Goal: Answer question/provide support: Share knowledge or assist other users

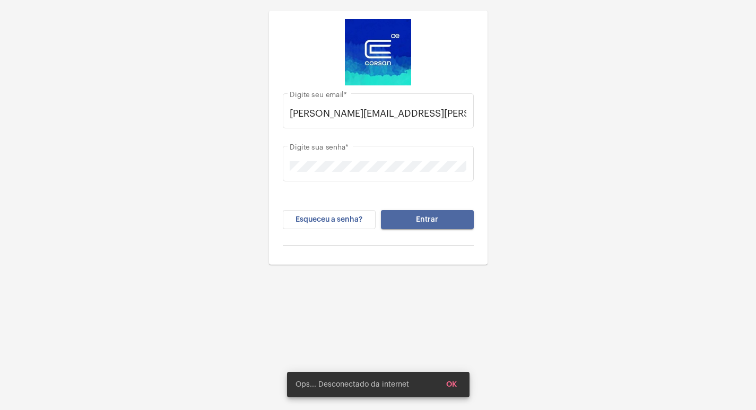
click at [459, 229] on button "Entrar" at bounding box center [427, 219] width 93 height 19
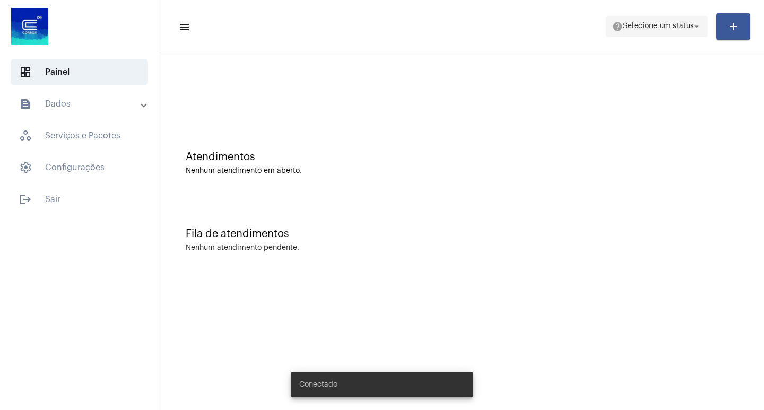
click at [671, 32] on span "help Selecione um status arrow_drop_down" at bounding box center [656, 25] width 89 height 19
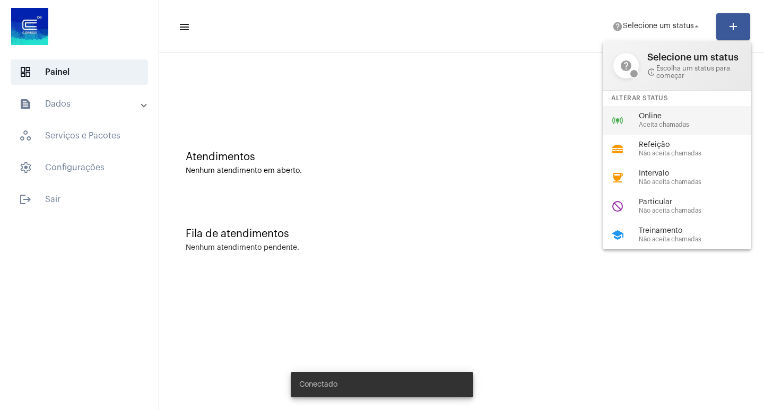
click at [651, 109] on div "online_prediction Online Aceita chamadas" at bounding box center [684, 120] width 165 height 29
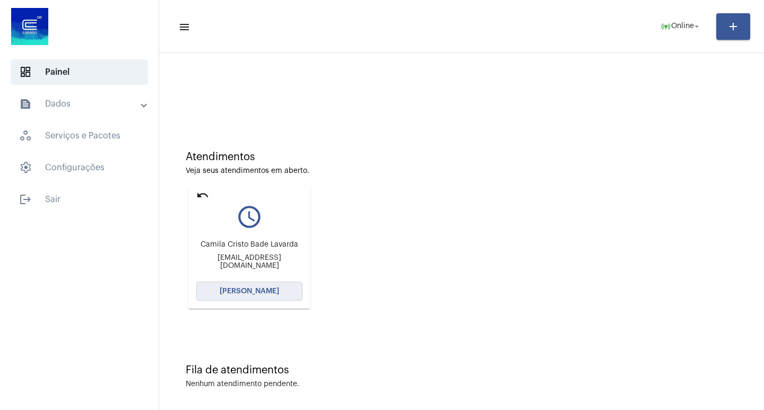
click at [237, 292] on span "[PERSON_NAME]" at bounding box center [249, 290] width 59 height 7
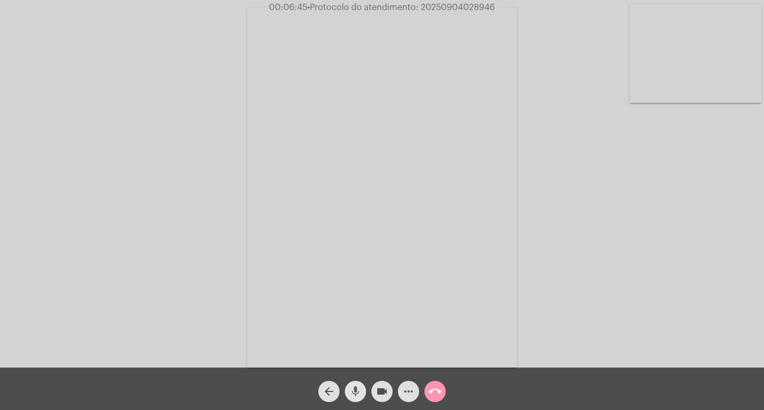
click at [357, 392] on mat-icon "mic" at bounding box center [355, 391] width 13 height 13
click at [377, 391] on mat-icon "videocam" at bounding box center [381, 391] width 13 height 13
click at [380, 395] on mat-icon "videocam_off" at bounding box center [381, 391] width 13 height 13
click at [359, 390] on mat-icon "mic_off" at bounding box center [355, 391] width 13 height 13
click at [431, 387] on mat-icon "call_end" at bounding box center [435, 391] width 13 height 13
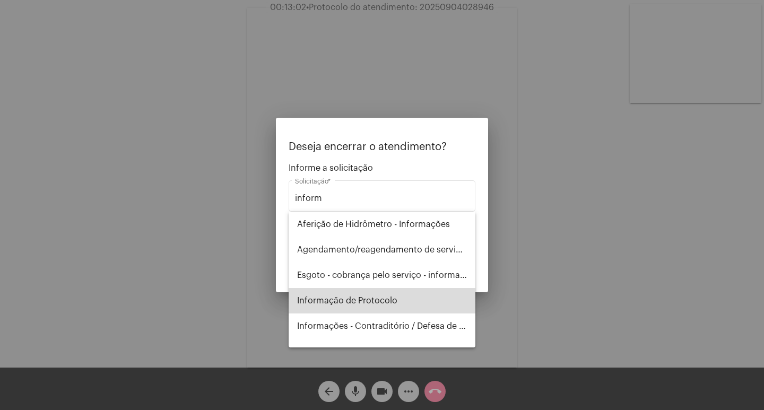
click at [387, 303] on span "Informação de Protocolo" at bounding box center [382, 300] width 170 height 25
type input "Informação de Protocolo"
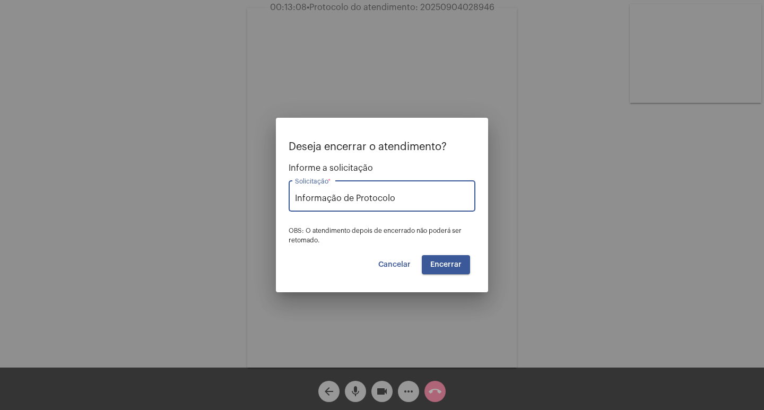
click at [462, 263] on button "Encerrar" at bounding box center [446, 264] width 48 height 19
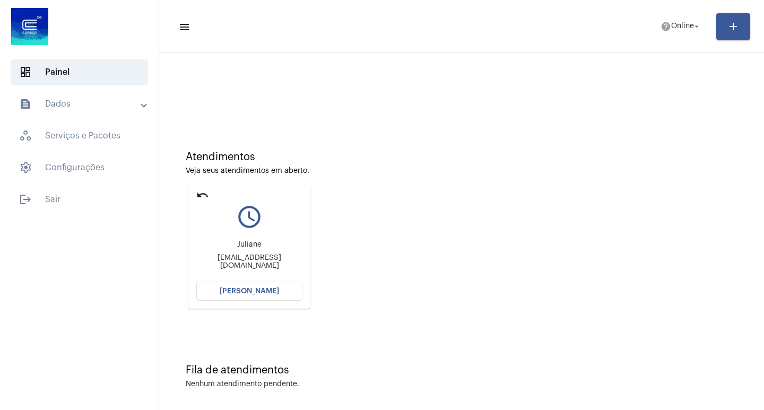
click at [267, 289] on span "[PERSON_NAME]" at bounding box center [249, 290] width 59 height 7
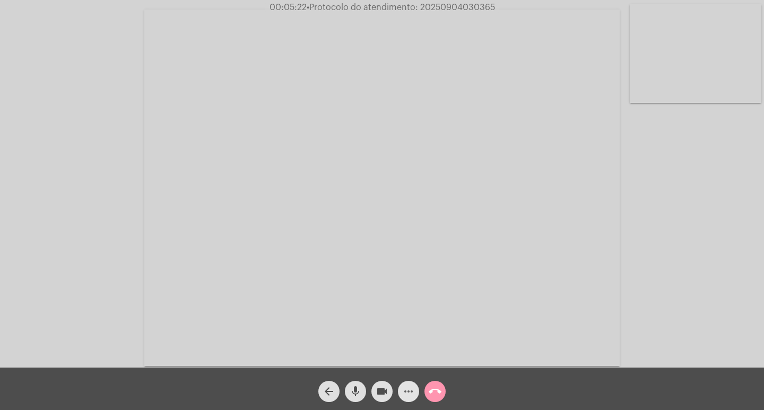
click at [414, 392] on mat-icon "more_horiz" at bounding box center [408, 391] width 13 height 13
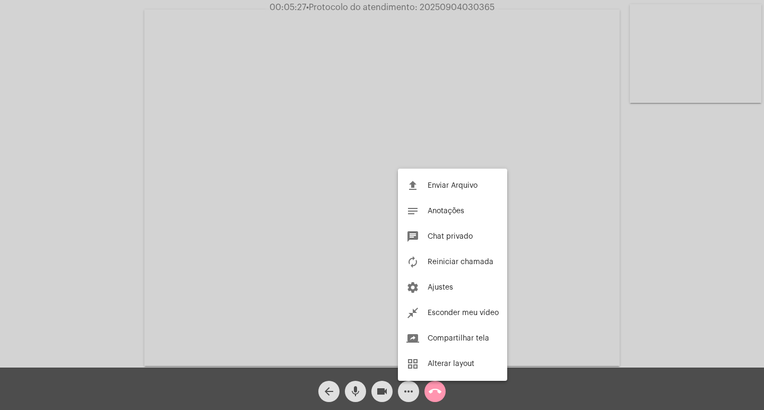
click at [98, 150] on div at bounding box center [382, 205] width 764 height 410
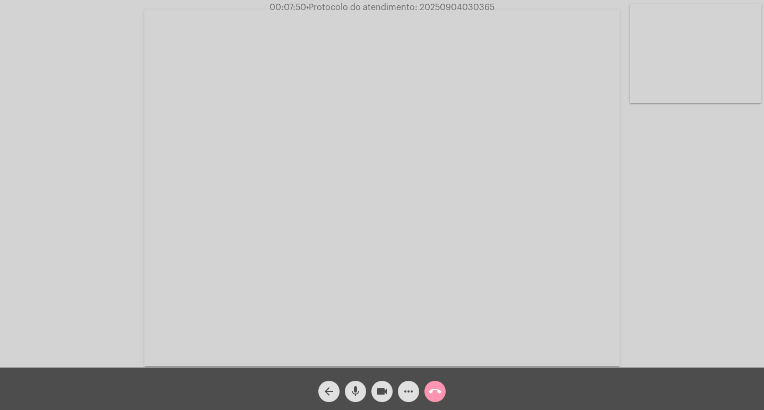
click at [378, 386] on mat-icon "videocam" at bounding box center [381, 391] width 13 height 13
click at [375, 394] on button "videocam_off" at bounding box center [381, 391] width 21 height 21
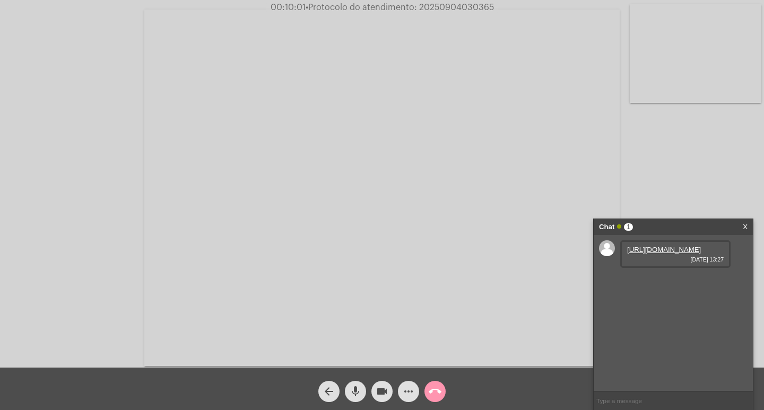
click at [665, 254] on link "[URL][DOMAIN_NAME]" at bounding box center [664, 250] width 74 height 8
click at [0, 80] on div "Acessando Câmera e Microfone..." at bounding box center [382, 184] width 764 height 368
click at [357, 387] on mat-icon "mic" at bounding box center [355, 391] width 13 height 13
click at [378, 390] on mat-icon "videocam" at bounding box center [381, 391] width 13 height 13
drag, startPoint x: 386, startPoint y: 384, endPoint x: 369, endPoint y: 385, distance: 17.5
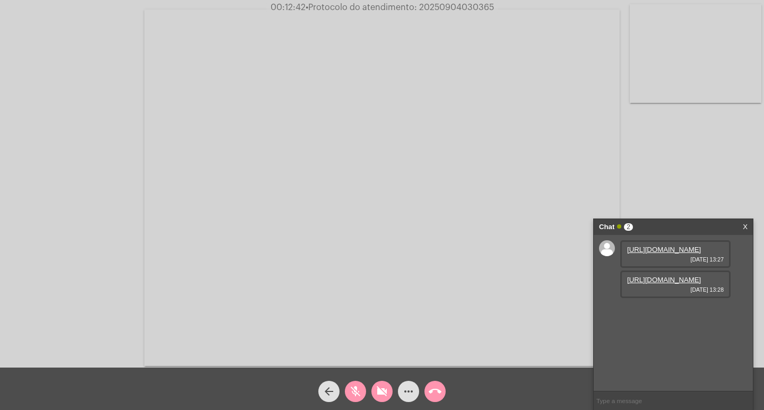
click at [386, 385] on span "videocam_off" at bounding box center [381, 391] width 13 height 21
click at [357, 385] on span "mic_off" at bounding box center [355, 391] width 13 height 21
click at [401, 386] on button "more_horiz" at bounding box center [408, 391] width 21 height 21
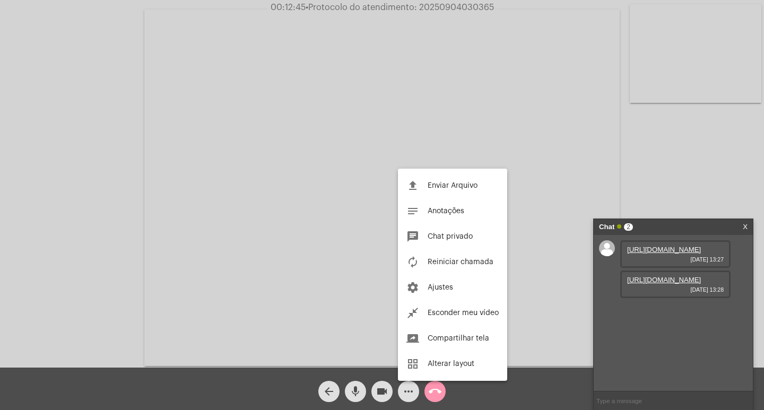
click at [354, 395] on div at bounding box center [382, 205] width 764 height 410
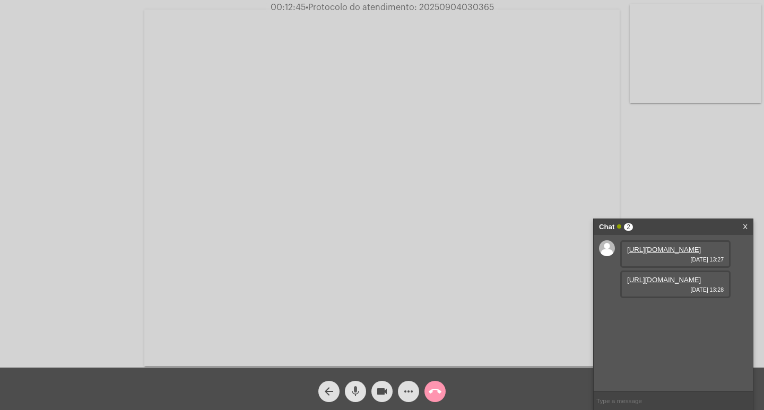
click at [354, 395] on mat-icon "mic" at bounding box center [355, 391] width 13 height 13
click at [400, 387] on button "more_horiz" at bounding box center [408, 391] width 21 height 21
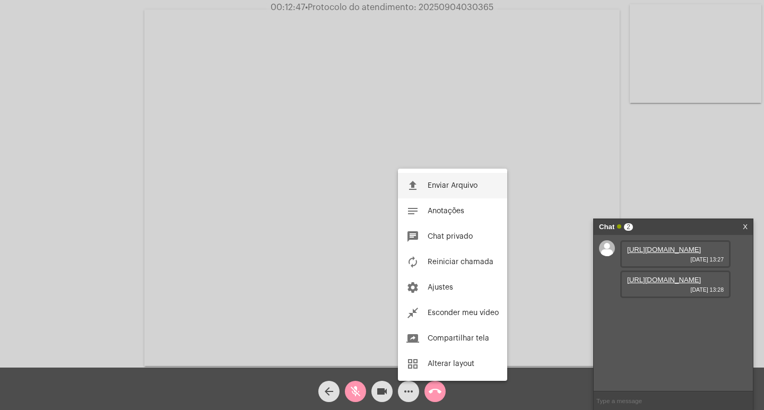
click at [461, 191] on button "file_upload Enviar Arquivo" at bounding box center [452, 185] width 109 height 25
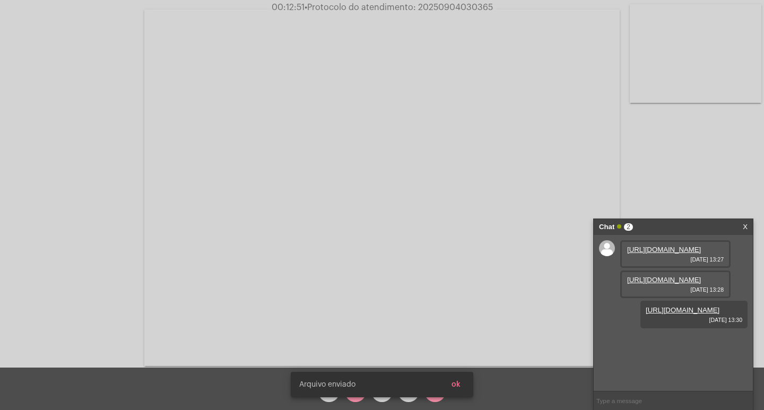
scroll to position [9, 0]
drag, startPoint x: 458, startPoint y: 390, endPoint x: 399, endPoint y: 386, distance: 59.0
click at [458, 390] on button "ok" at bounding box center [456, 384] width 26 height 19
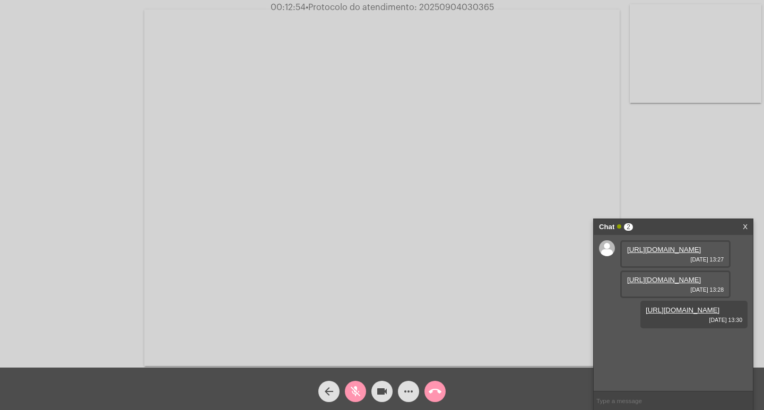
click at [356, 383] on span "mic_off" at bounding box center [355, 391] width 13 height 21
click at [431, 10] on span "• Protocolo do atendimento: 20250904030365" at bounding box center [400, 7] width 188 height 8
copy span "20250904030365"
click at [427, 141] on video at bounding box center [381, 188] width 475 height 356
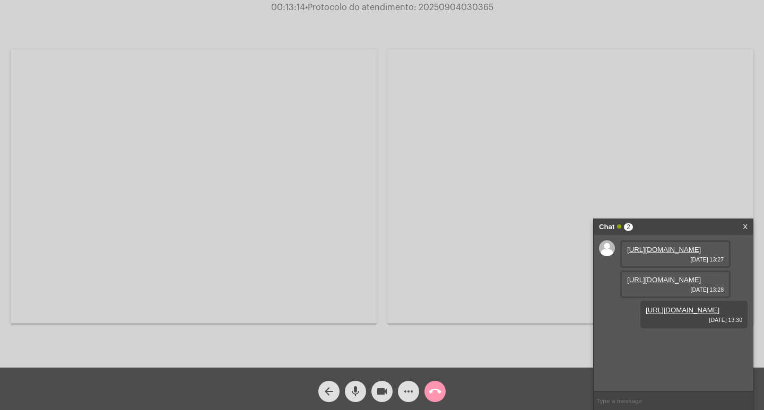
click at [213, 138] on video at bounding box center [194, 186] width 366 height 274
click at [436, 392] on mat-icon "call_end" at bounding box center [435, 391] width 13 height 13
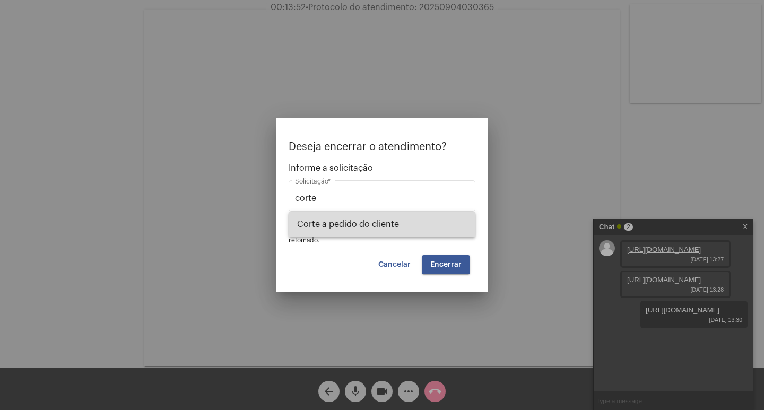
click at [388, 231] on span "Corte a pedido do cliente" at bounding box center [382, 224] width 170 height 25
type input "Corte a pedido do cliente"
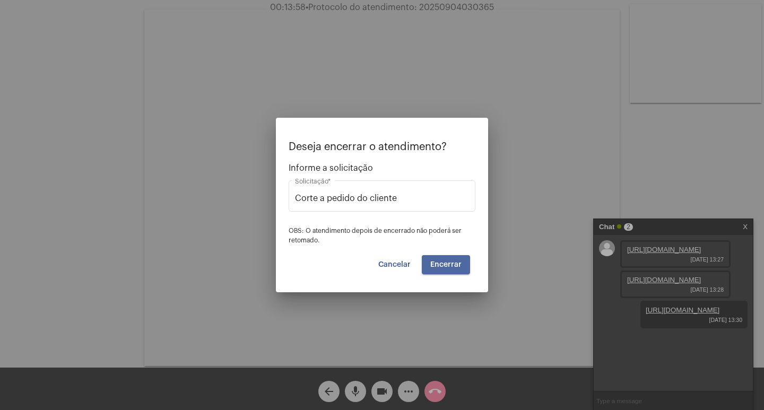
click at [458, 272] on button "Encerrar" at bounding box center [446, 264] width 48 height 19
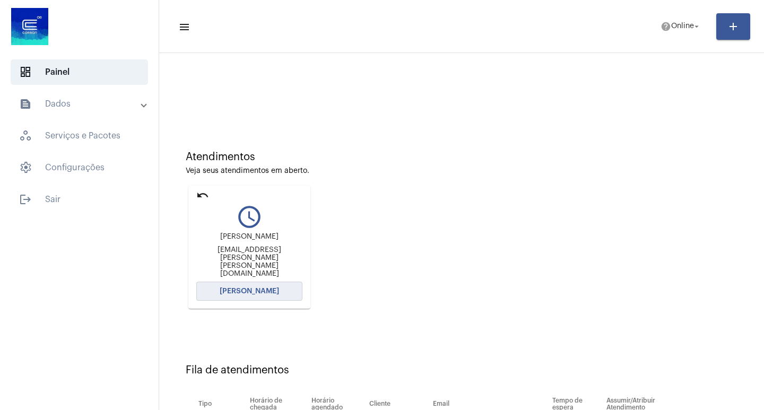
click at [247, 292] on span "[PERSON_NAME]" at bounding box center [249, 290] width 59 height 7
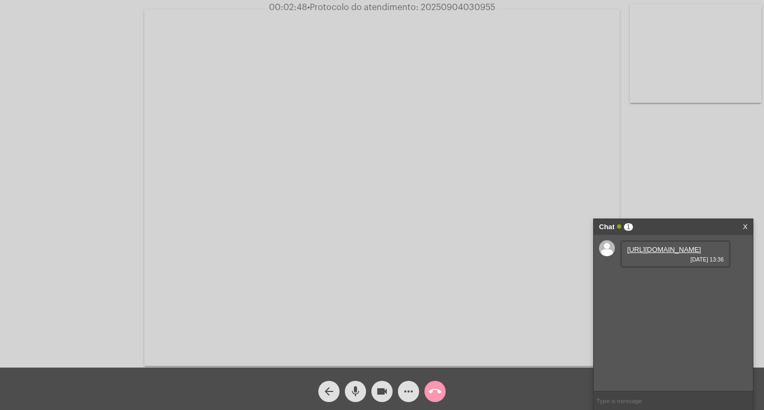
click at [652, 254] on link "[URL][DOMAIN_NAME]" at bounding box center [664, 250] width 74 height 8
click at [414, 382] on span "more_horiz" at bounding box center [408, 391] width 13 height 21
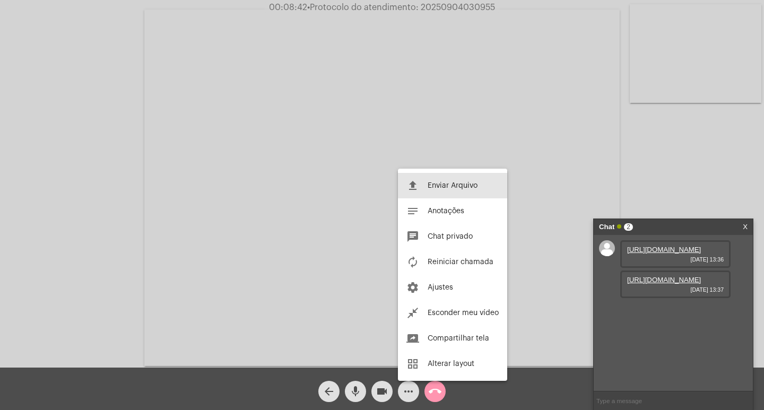
click at [456, 188] on span "Enviar Arquivo" at bounding box center [452, 185] width 50 height 7
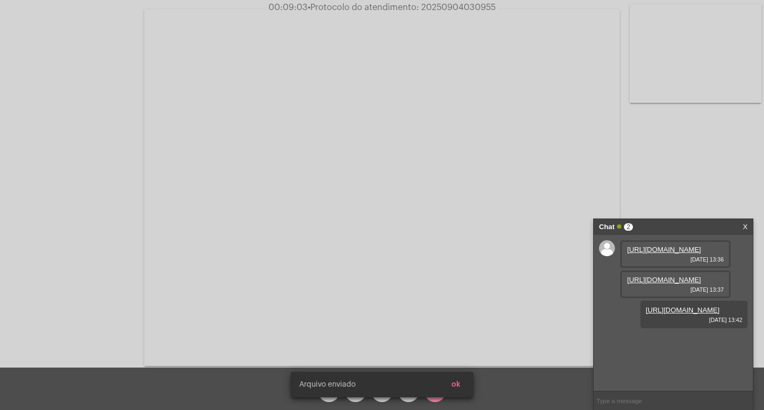
scroll to position [9, 0]
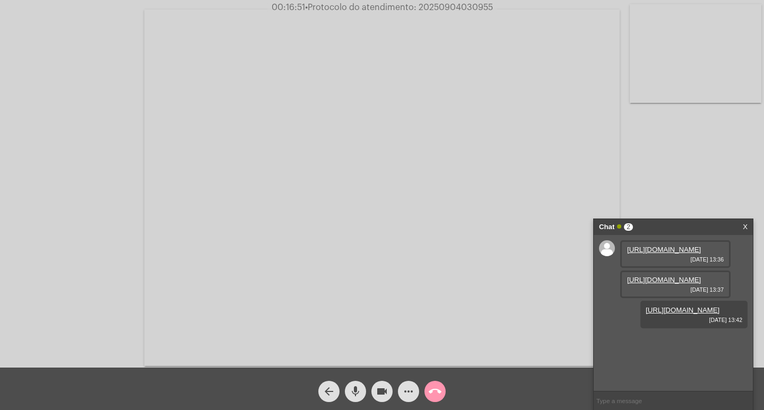
click at [431, 391] on mat-icon "call_end" at bounding box center [435, 391] width 13 height 13
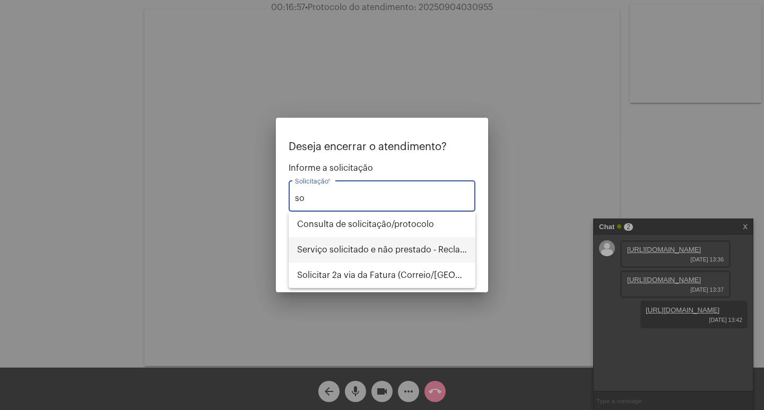
type input "s"
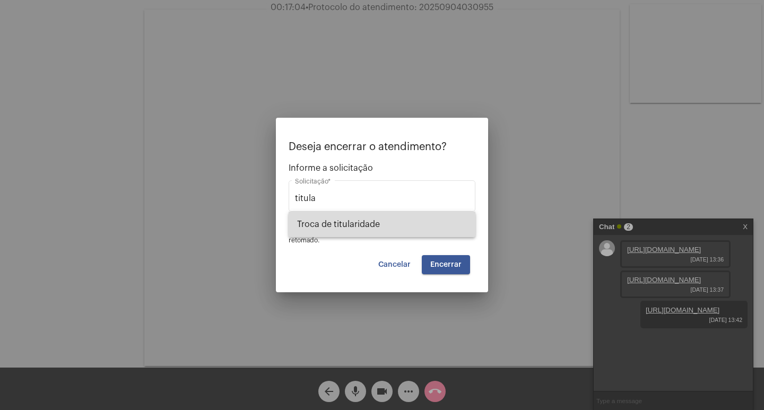
click at [415, 237] on span "Troca de titularidade" at bounding box center [382, 224] width 170 height 25
type input "Troca de titularidade"
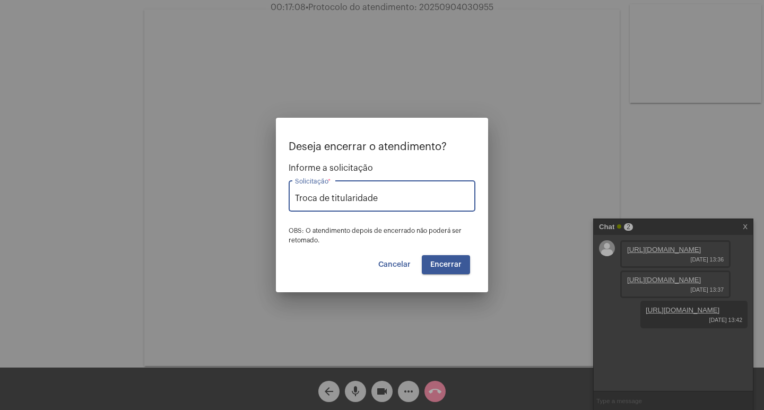
click at [453, 265] on span "Encerrar" at bounding box center [445, 264] width 31 height 7
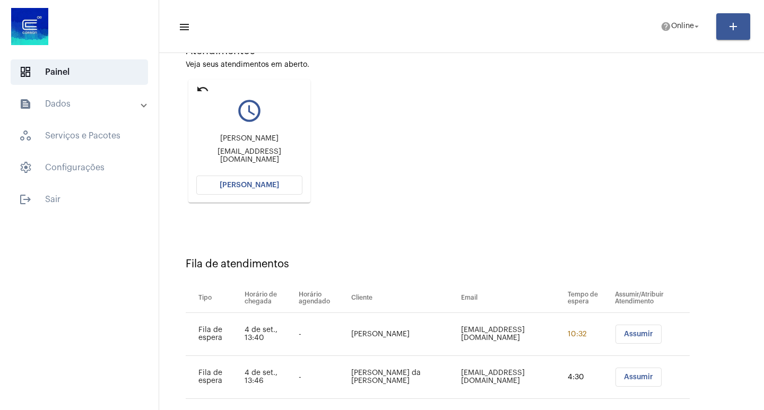
scroll to position [124, 0]
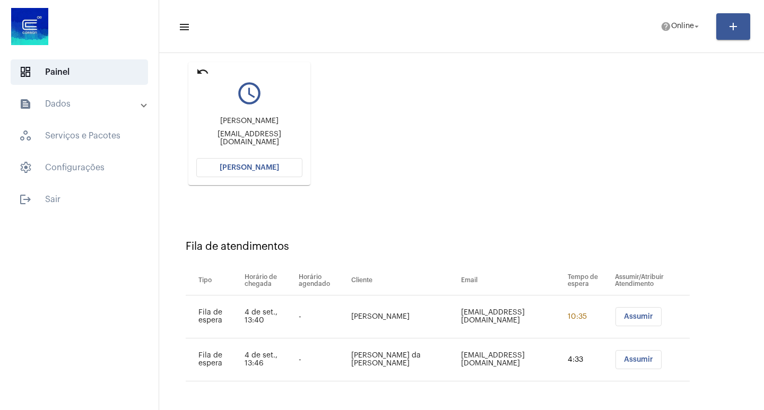
click at [276, 165] on button "[PERSON_NAME]" at bounding box center [249, 167] width 106 height 19
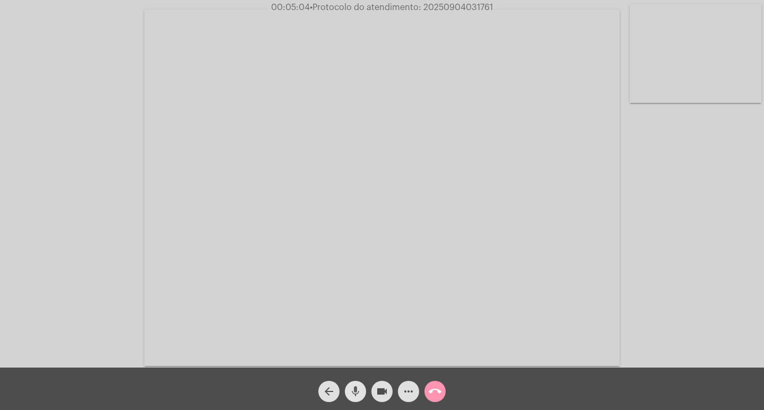
click at [360, 390] on mat-icon "mic" at bounding box center [355, 391] width 13 height 13
click at [373, 387] on button "videocam" at bounding box center [381, 391] width 21 height 21
click at [381, 389] on mat-icon "videocam_off" at bounding box center [381, 391] width 13 height 13
click at [362, 388] on button "mic_off" at bounding box center [355, 391] width 21 height 21
click at [362, 388] on button "mic" at bounding box center [355, 391] width 21 height 21
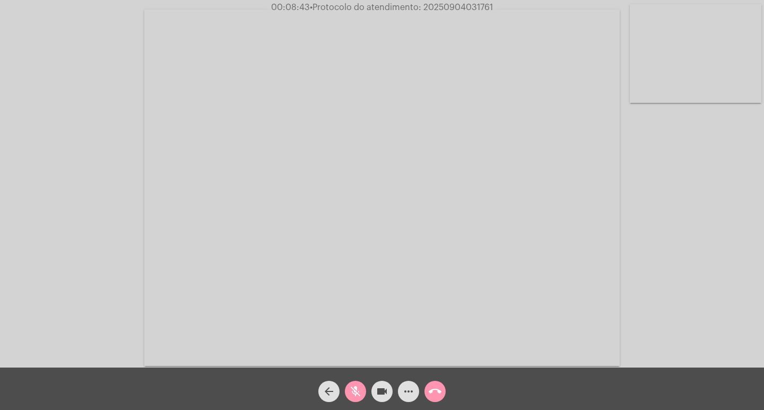
click at [354, 399] on span "mic_off" at bounding box center [355, 391] width 13 height 21
click at [364, 395] on button "mic" at bounding box center [355, 391] width 21 height 21
click at [360, 396] on mat-icon "mic_off" at bounding box center [355, 391] width 13 height 13
click at [360, 396] on mat-icon "mic" at bounding box center [355, 391] width 13 height 13
click at [347, 391] on button "mic_off" at bounding box center [355, 391] width 21 height 21
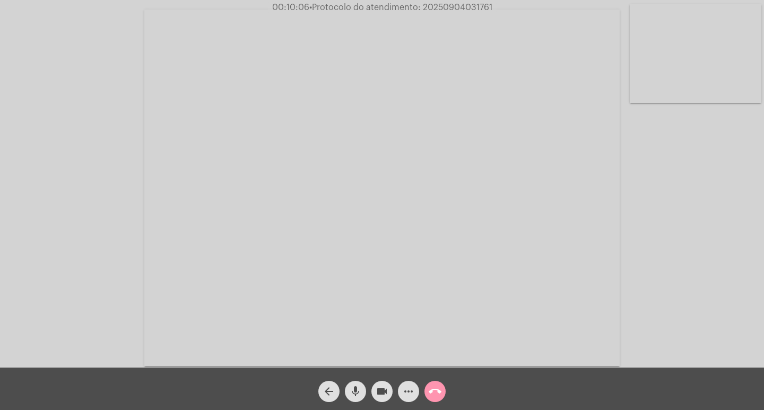
click at [382, 390] on mat-icon "videocam" at bounding box center [381, 391] width 13 height 13
click at [382, 386] on mat-icon "videocam_off" at bounding box center [381, 391] width 13 height 13
click at [467, 7] on span "• Protocolo do atendimento: 20250904031761" at bounding box center [399, 7] width 183 height 8
copy span "20250904031761"
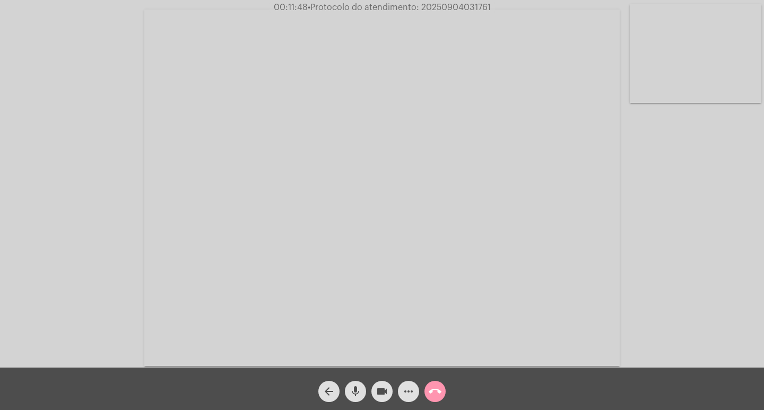
click at [0, 27] on div "Acessando Câmera e Microfone..." at bounding box center [382, 184] width 764 height 368
click at [410, 381] on span "more_horiz" at bounding box center [408, 391] width 13 height 21
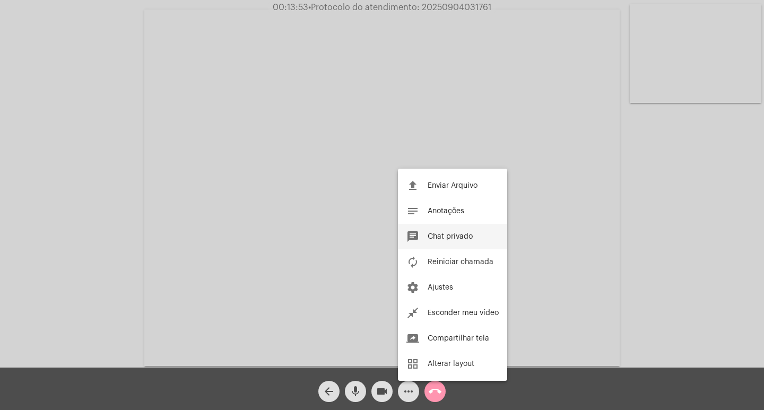
click at [469, 237] on span "Chat privado" at bounding box center [449, 236] width 45 height 7
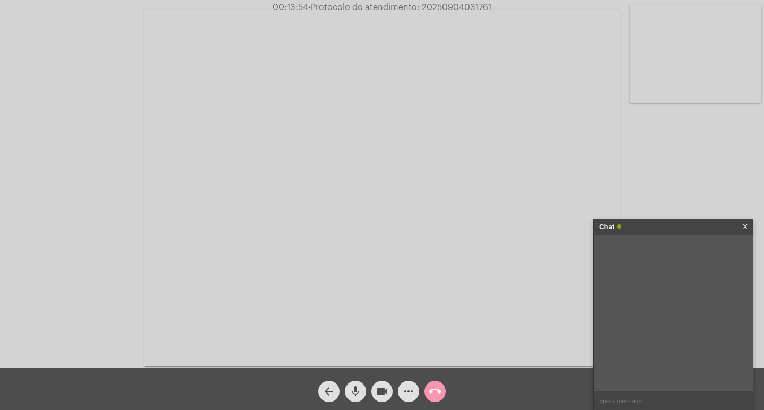
click at [654, 394] on input "text" at bounding box center [672, 400] width 159 height 19
paste input "8 [PERSON_NAME], 9 Horas e 55 Minutos até o vencimento!"
type input "8 [PERSON_NAME], 9 Horas e 55 Minutos até o vencimento!"
click at [433, 395] on mat-icon "call_end" at bounding box center [435, 391] width 13 height 13
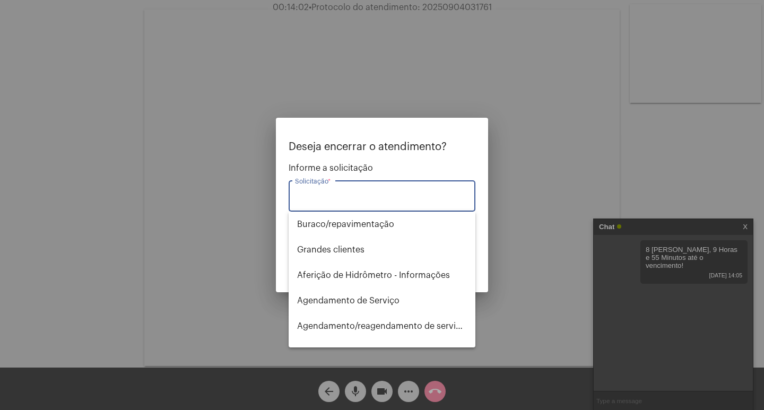
type input "s"
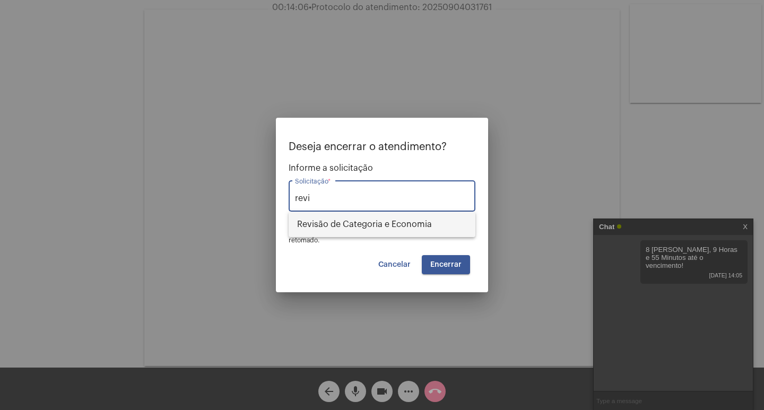
click at [404, 223] on span "Revisão de Categoria e Economia" at bounding box center [382, 224] width 170 height 25
type input "Revisão de Categoria e Economia"
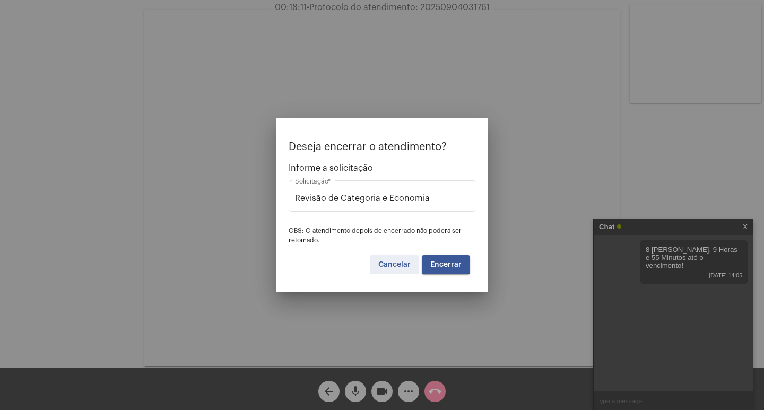
click at [397, 263] on span "Cancelar" at bounding box center [394, 264] width 32 height 7
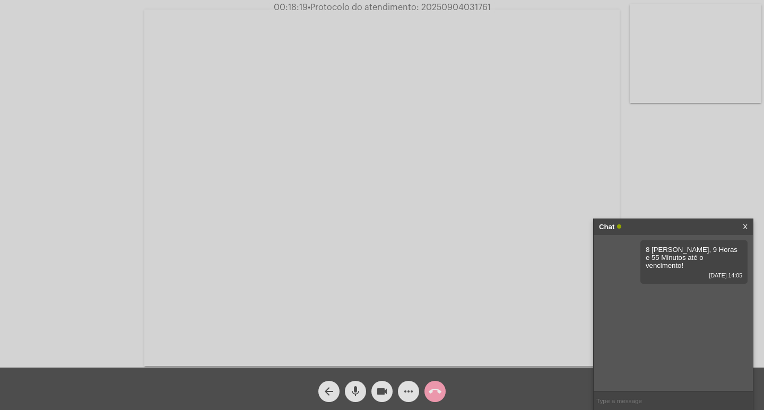
click at [439, 388] on mat-icon "call_end" at bounding box center [435, 391] width 13 height 13
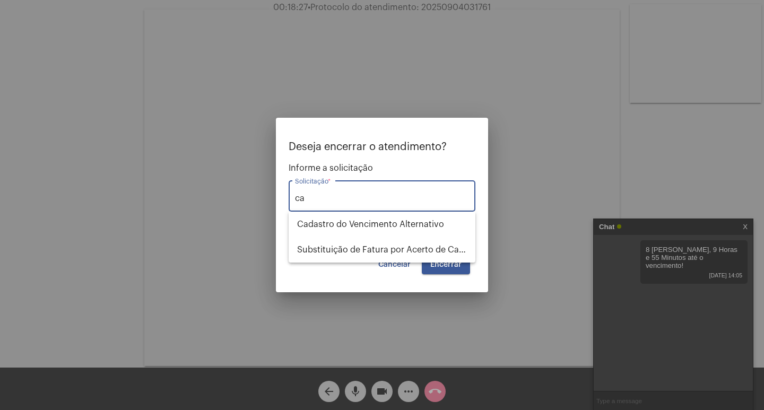
type input "c"
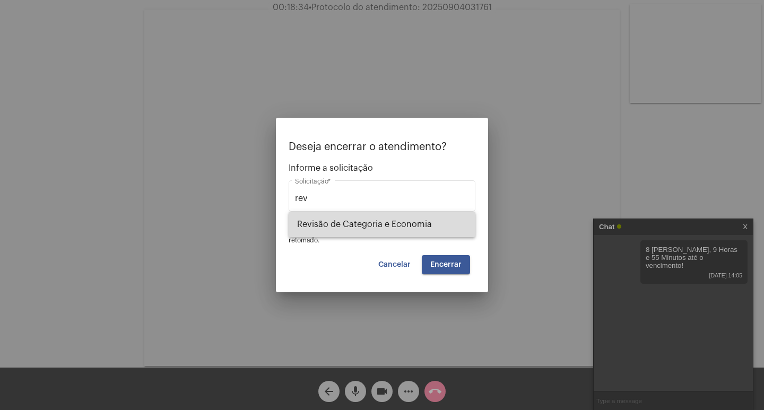
click at [404, 230] on span "Revisão de Categoria e Economia" at bounding box center [382, 224] width 170 height 25
type input "Revisão de Categoria e Economia"
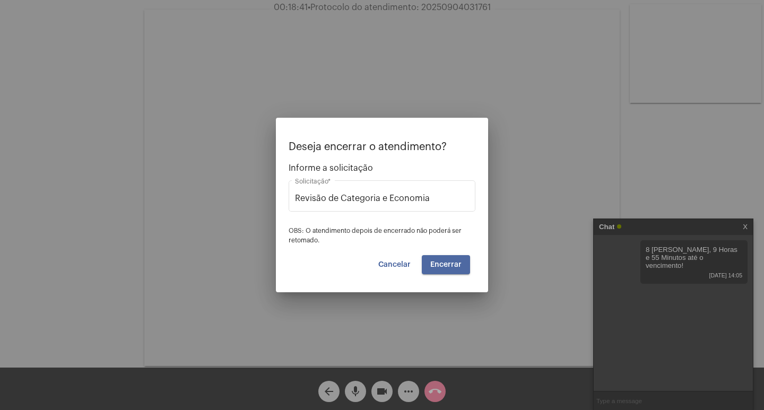
click at [445, 261] on span "Encerrar" at bounding box center [445, 264] width 31 height 7
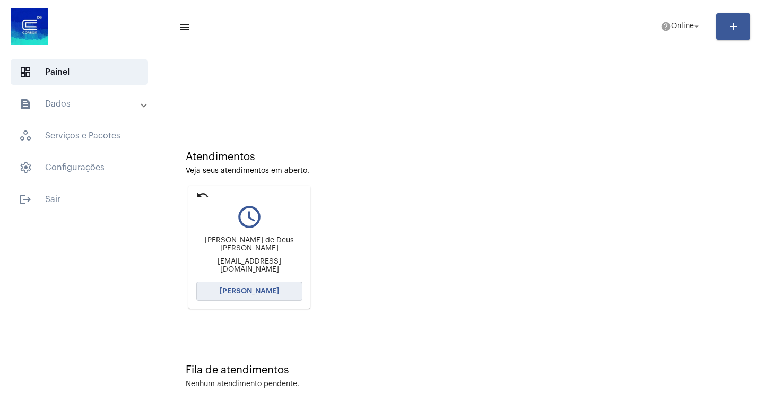
click at [266, 289] on span "[PERSON_NAME]" at bounding box center [249, 290] width 59 height 7
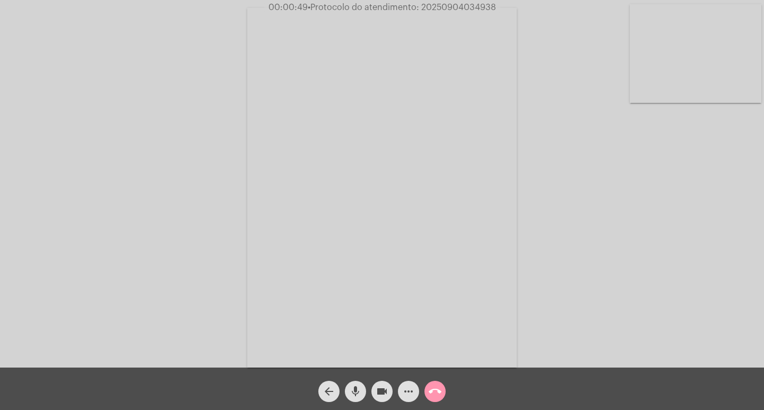
click at [403, 389] on mat-icon "more_horiz" at bounding box center [408, 391] width 13 height 13
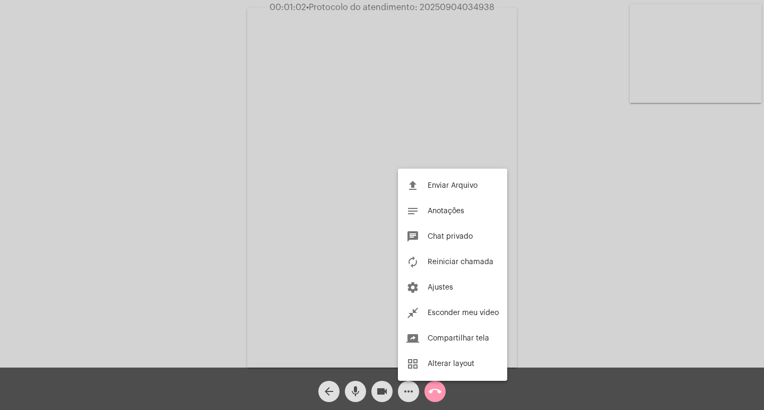
click at [625, 342] on div at bounding box center [382, 205] width 764 height 410
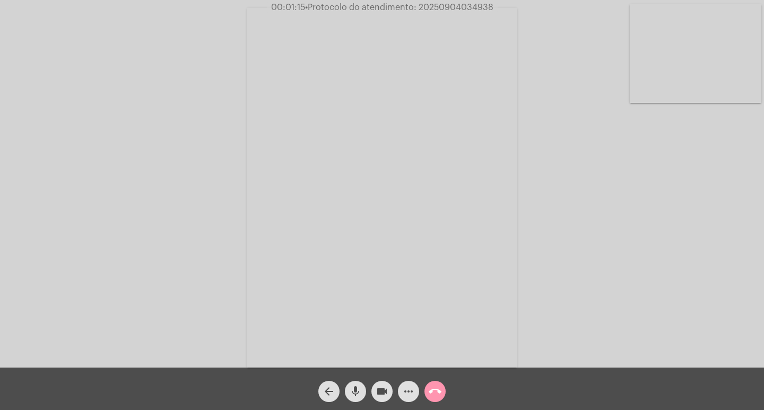
click at [413, 388] on mat-icon "more_horiz" at bounding box center [408, 391] width 13 height 13
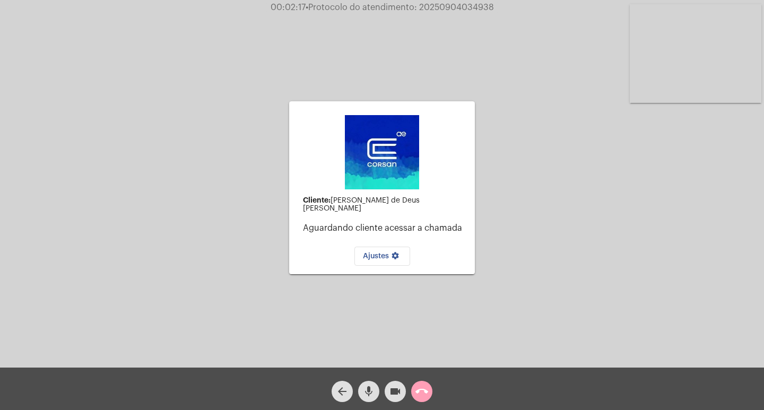
click at [423, 395] on mat-icon "call_end" at bounding box center [421, 391] width 13 height 13
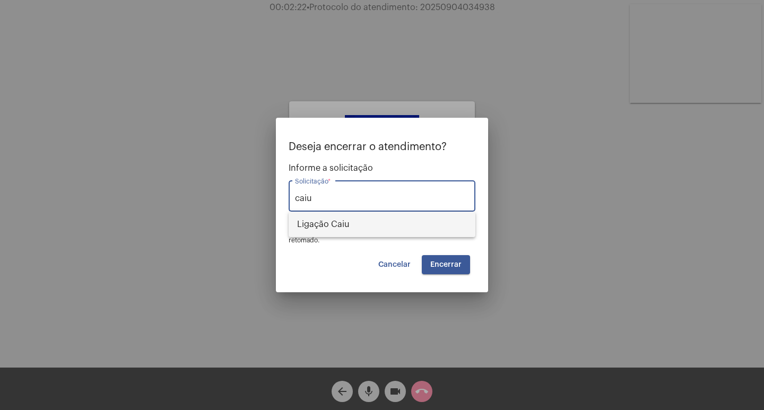
click at [330, 234] on span "Ligação Caiu" at bounding box center [382, 224] width 170 height 25
type input "Ligação Caiu"
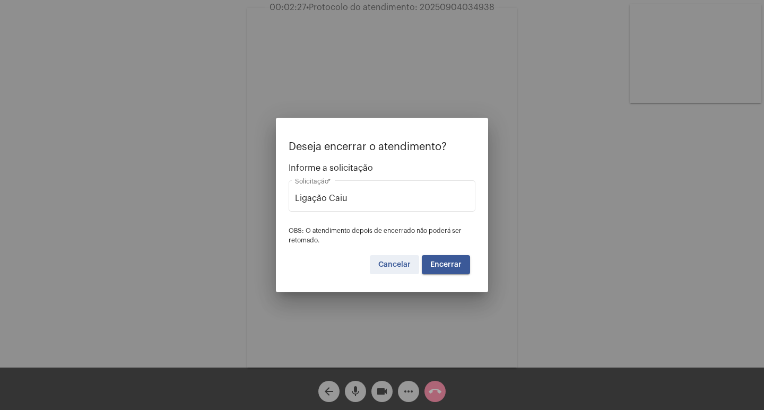
click at [391, 266] on span "Cancelar" at bounding box center [394, 264] width 32 height 7
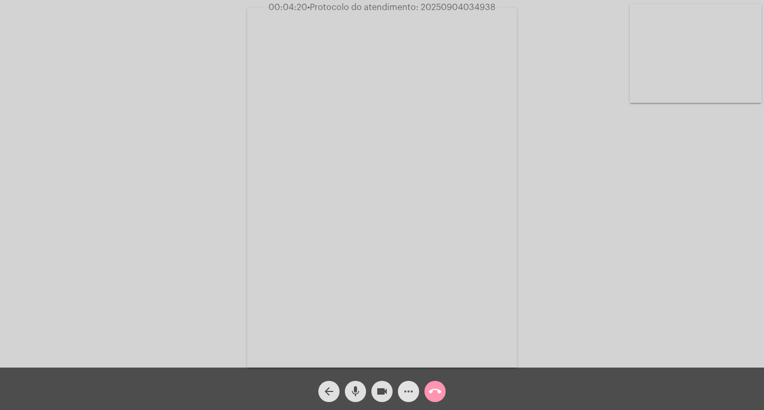
click at [406, 394] on mat-icon "more_horiz" at bounding box center [408, 391] width 13 height 13
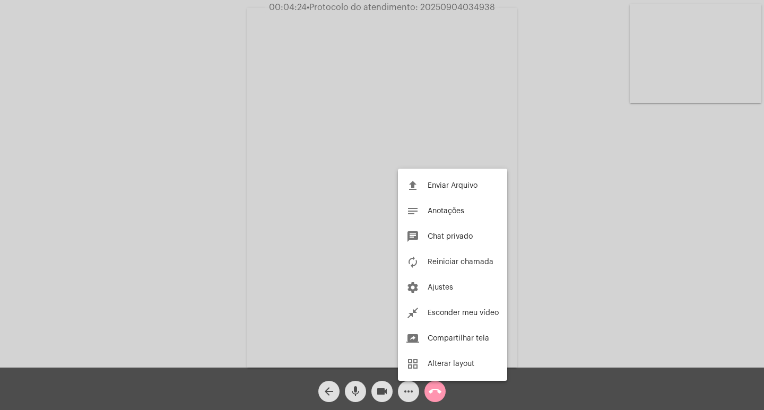
click at [211, 227] on div at bounding box center [382, 205] width 764 height 410
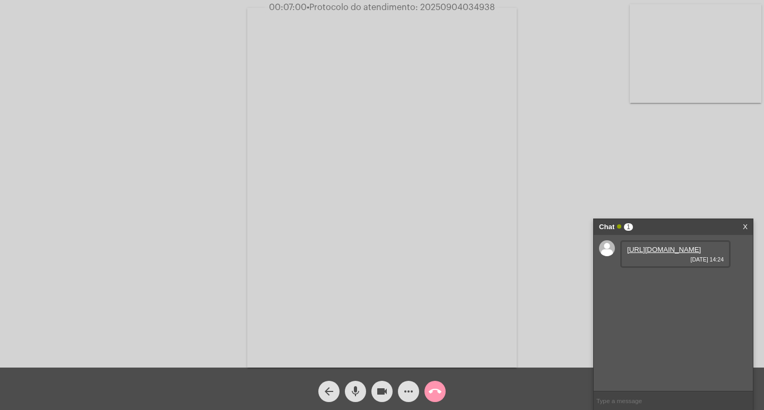
click at [663, 254] on link "[URL][DOMAIN_NAME]" at bounding box center [664, 250] width 74 height 8
click at [686, 284] on link "[URL][DOMAIN_NAME]" at bounding box center [664, 280] width 74 height 8
click at [656, 314] on link "[URL][DOMAIN_NAME]" at bounding box center [664, 310] width 74 height 8
click at [439, 387] on mat-icon "call_end" at bounding box center [435, 391] width 13 height 13
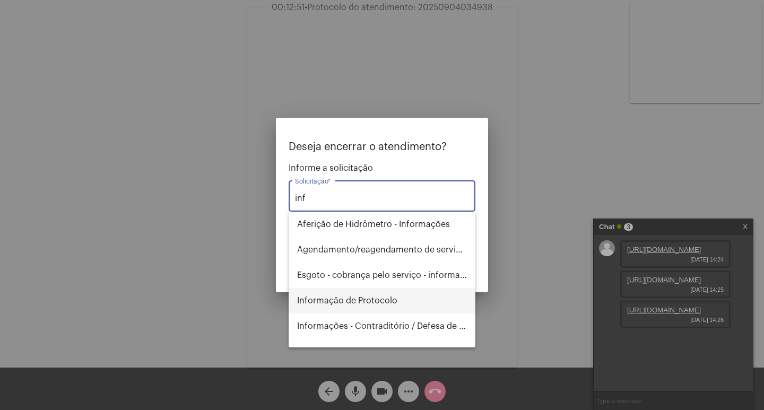
click at [391, 299] on span "Informação de Protocolo" at bounding box center [382, 300] width 170 height 25
type input "Informação de Protocolo"
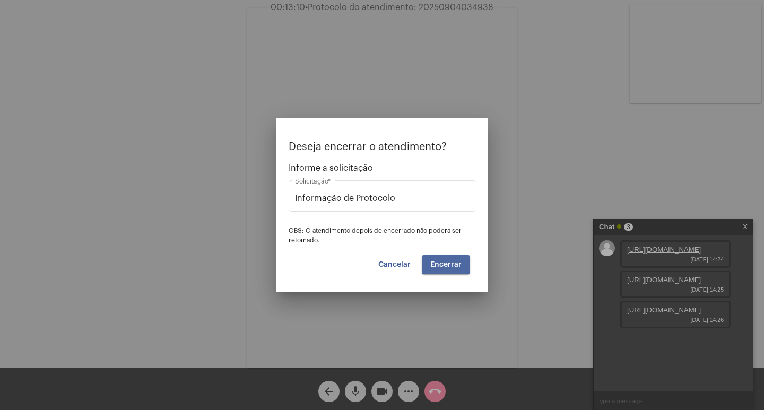
click at [461, 260] on button "Encerrar" at bounding box center [446, 264] width 48 height 19
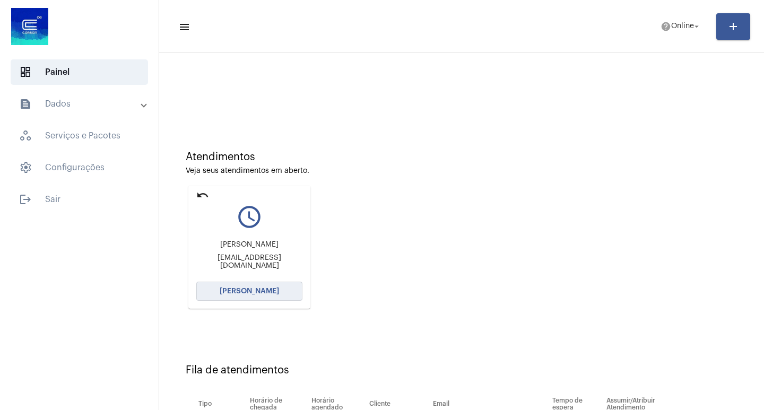
click at [250, 298] on button "[PERSON_NAME]" at bounding box center [249, 291] width 106 height 19
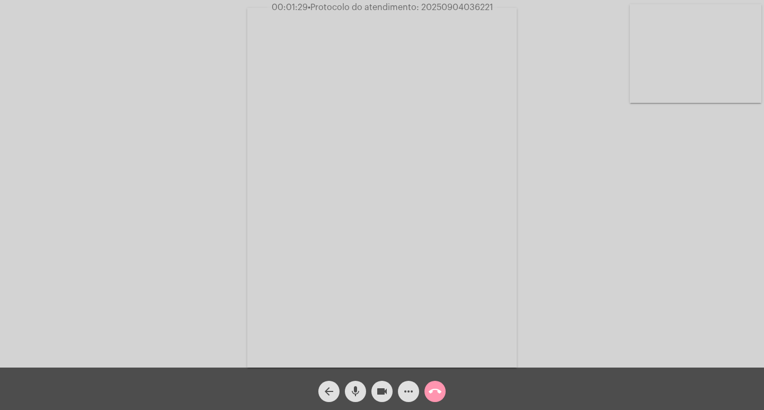
click at [359, 396] on mat-icon "mic" at bounding box center [355, 391] width 13 height 13
click at [352, 390] on mat-icon "mic_off" at bounding box center [355, 391] width 13 height 13
click at [361, 383] on span "mic" at bounding box center [355, 391] width 13 height 21
click at [382, 390] on mat-icon "videocam" at bounding box center [381, 391] width 13 height 13
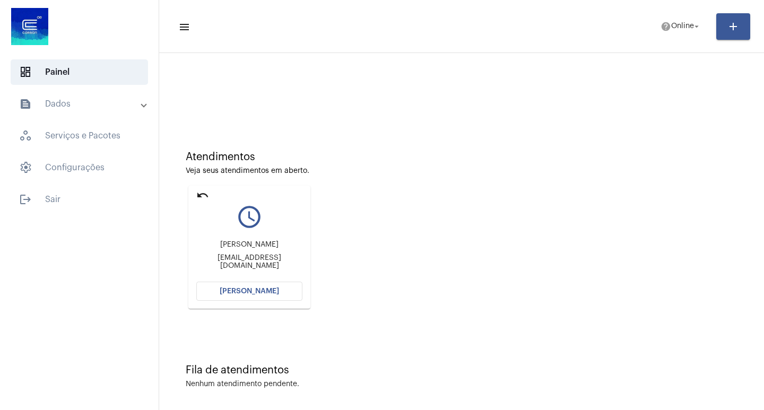
click at [622, 37] on mat-toolbar-row "menu help Online arrow_drop_down add" at bounding box center [461, 27] width 605 height 34
click at [581, 321] on div "Atendimentos Veja seus atendimentos em aberto. undo query_builder [PERSON_NAME]…" at bounding box center [461, 225] width 594 height 213
click at [285, 298] on button "[PERSON_NAME]" at bounding box center [249, 291] width 106 height 19
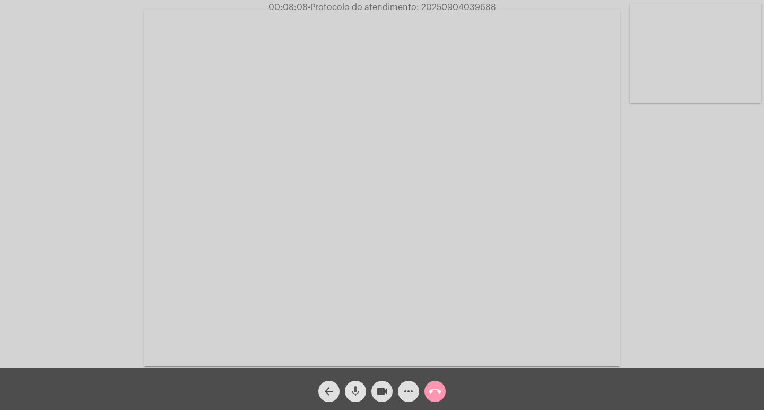
click at [351, 397] on mat-icon "mic" at bounding box center [355, 391] width 13 height 13
click at [356, 394] on mat-icon "mic_off" at bounding box center [355, 391] width 13 height 13
click at [355, 397] on mat-icon "mic" at bounding box center [355, 391] width 13 height 13
click at [345, 395] on button "mic_off" at bounding box center [355, 391] width 21 height 21
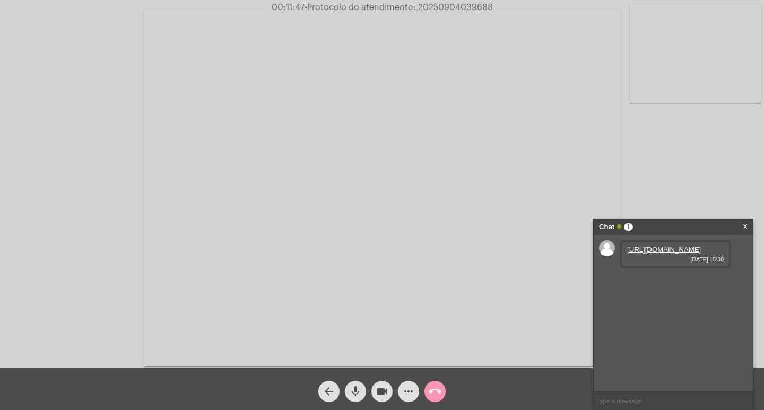
click at [669, 254] on link "https://neft-transfer-bucket.s3.amazonaws.com/temp-4978060a-e568-68ec-1e3e-1331…" at bounding box center [664, 250] width 74 height 8
click at [21, 107] on div "Acessando Câmera e Microfone..." at bounding box center [382, 187] width 762 height 368
click at [656, 398] on input "text" at bounding box center [672, 400] width 159 height 19
paste input "6 Dias, 8 Horas e 23 Minutos até o vencimento!"
type input "6 Dias, 8 Horas e 23 Minutos até o vencimento!"
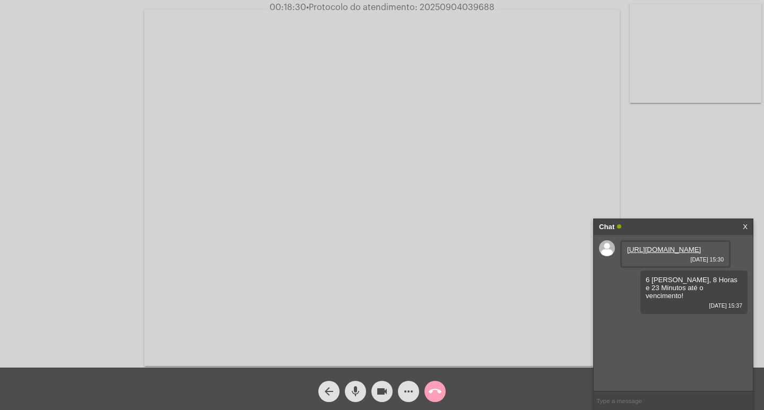
click at [427, 390] on button "call_end" at bounding box center [434, 391] width 21 height 21
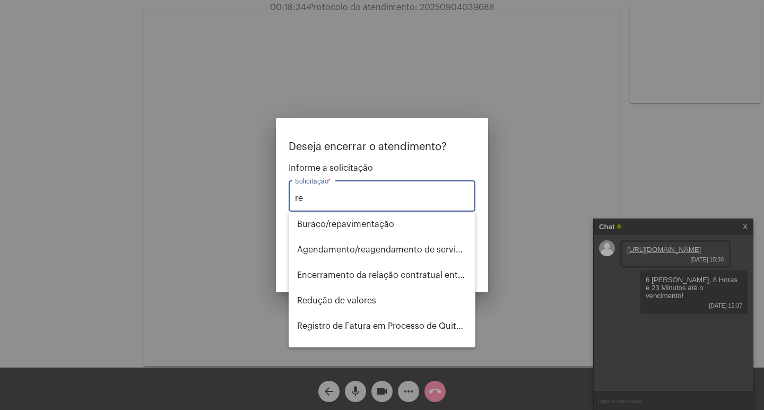
type input "r"
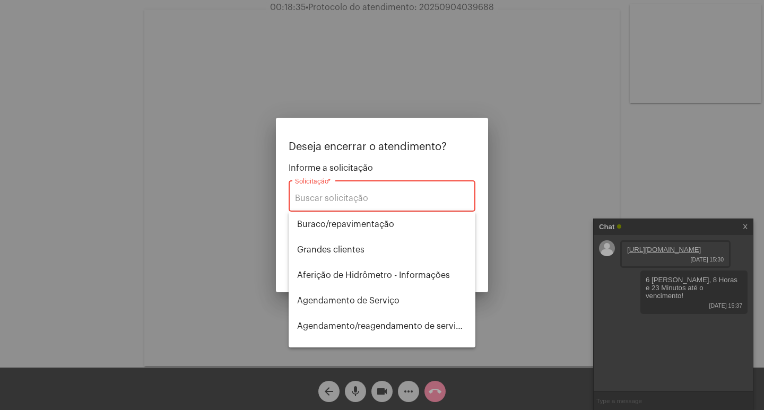
drag, startPoint x: 557, startPoint y: 225, endPoint x: 397, endPoint y: 279, distance: 168.4
click at [553, 230] on div at bounding box center [382, 205] width 764 height 410
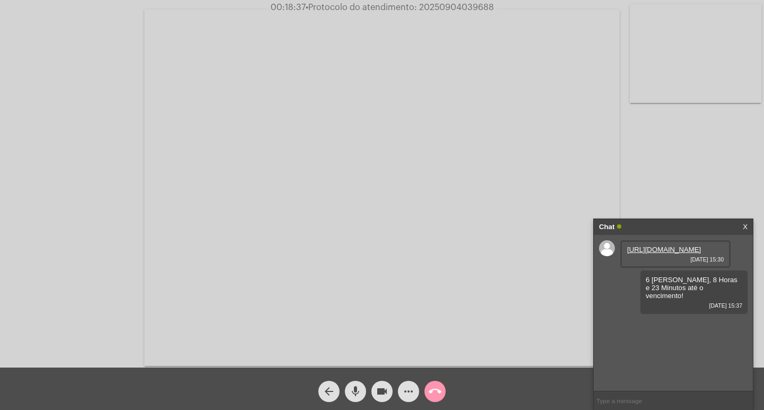
click at [422, 10] on span "• Protocolo do atendimento: 20250904039688" at bounding box center [399, 7] width 188 height 8
copy span "20250904039688"
click at [438, 394] on mat-icon "call_end" at bounding box center [435, 391] width 13 height 13
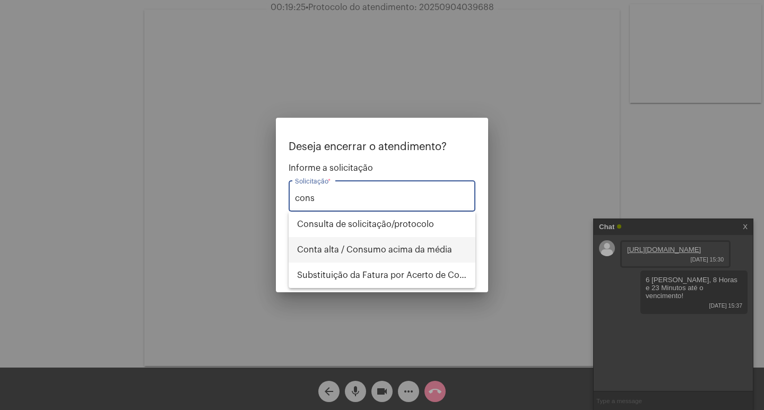
click at [423, 254] on span "Conta alta / Consumo acima da média" at bounding box center [382, 249] width 170 height 25
type input "Conta alta / Consumo acima da média"
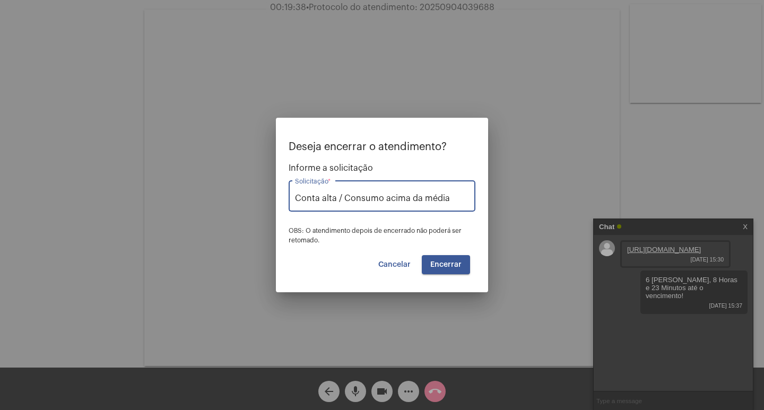
click at [439, 259] on button "Encerrar" at bounding box center [446, 264] width 48 height 19
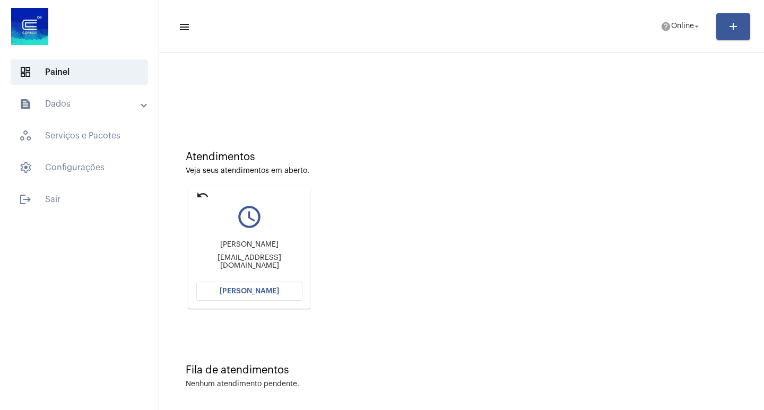
click at [251, 293] on span "[PERSON_NAME]" at bounding box center [249, 290] width 59 height 7
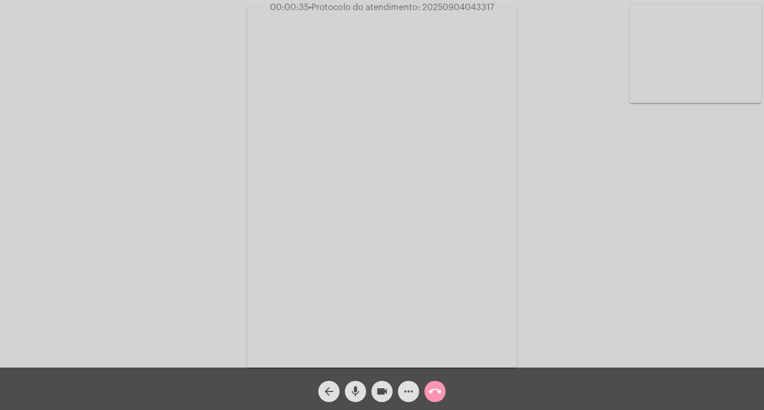
click at [363, 389] on button "mic" at bounding box center [355, 391] width 21 height 21
click at [379, 388] on mat-icon "videocam" at bounding box center [381, 391] width 13 height 13
click at [377, 387] on mat-icon "videocam_off" at bounding box center [381, 391] width 13 height 13
click at [335, 381] on div "arrow_back" at bounding box center [329, 388] width 27 height 27
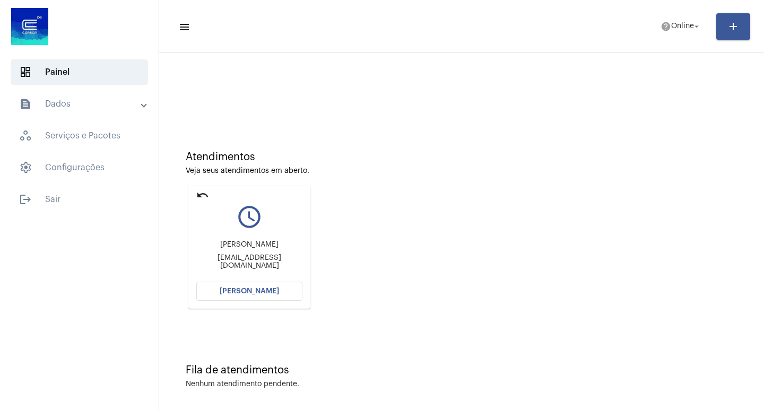
click at [280, 293] on button "[PERSON_NAME]" at bounding box center [249, 291] width 106 height 19
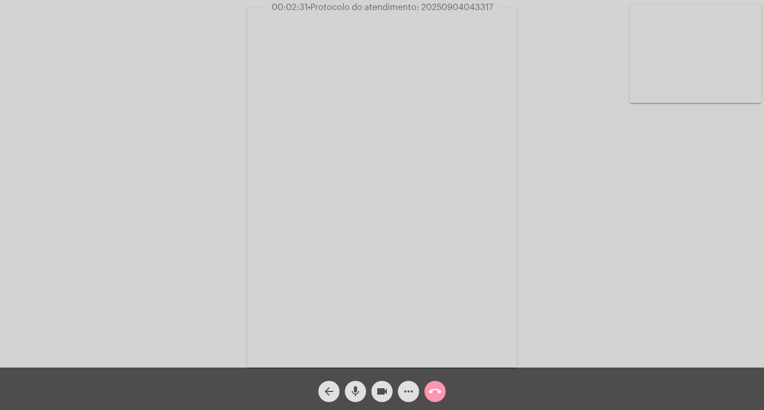
click at [413, 392] on mat-icon "more_horiz" at bounding box center [408, 391] width 13 height 13
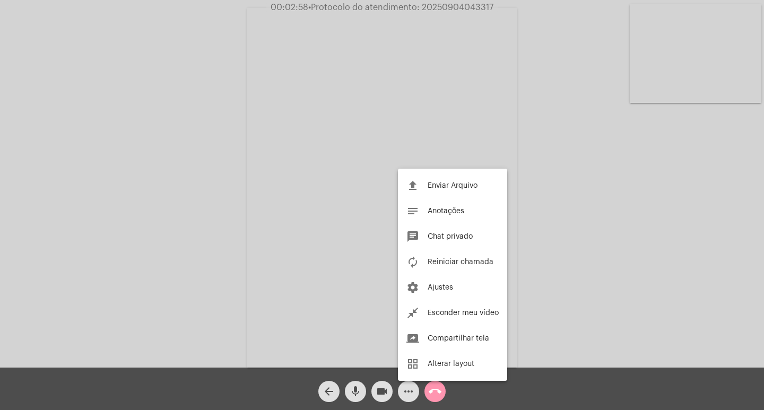
click at [617, 136] on div at bounding box center [382, 205] width 764 height 410
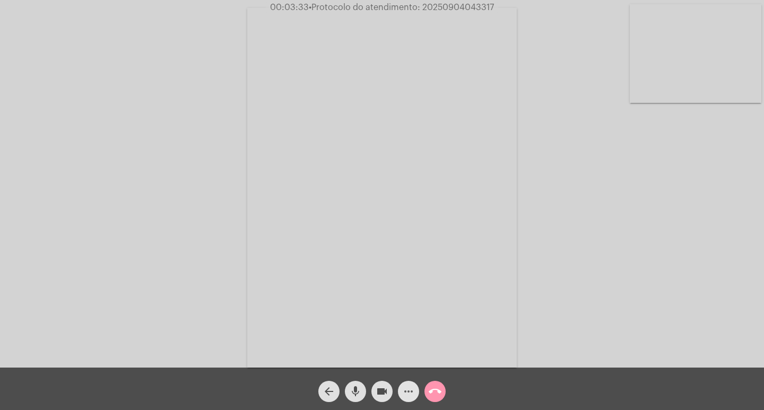
click at [406, 382] on span "more_horiz" at bounding box center [408, 391] width 13 height 21
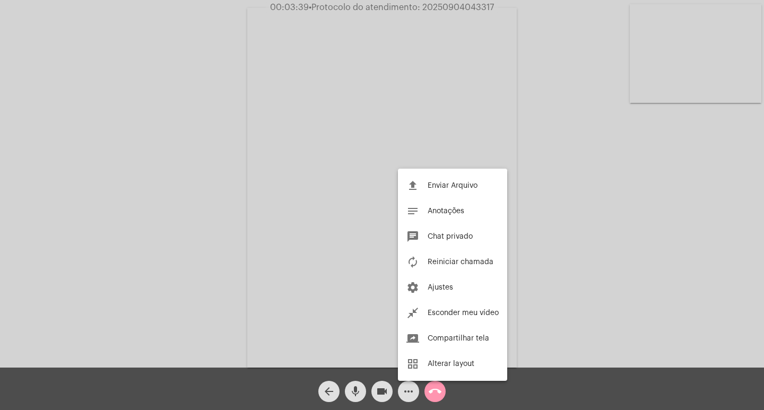
click at [360, 298] on div at bounding box center [382, 205] width 764 height 410
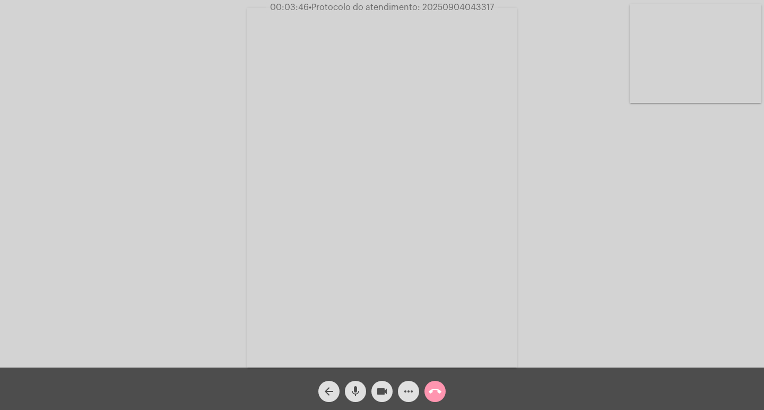
click at [360, 385] on mat-icon "mic" at bounding box center [355, 391] width 13 height 13
click at [381, 390] on mat-icon "videocam" at bounding box center [381, 391] width 13 height 13
click at [381, 390] on mat-icon "videocam_off" at bounding box center [381, 391] width 13 height 13
click at [354, 392] on mat-icon "mic_off" at bounding box center [355, 391] width 13 height 13
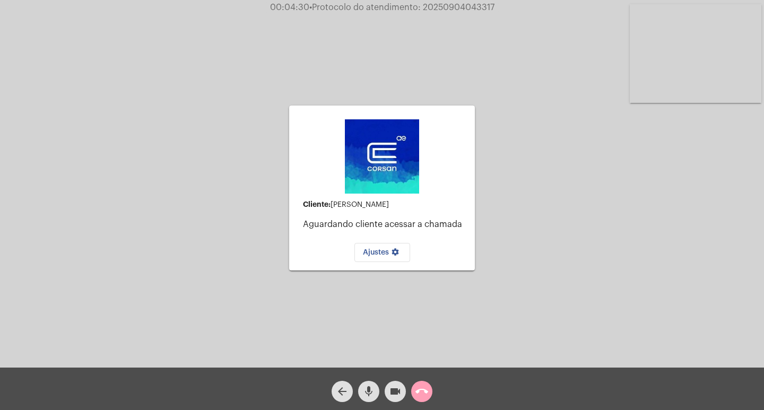
click at [415, 385] on button "call_end" at bounding box center [421, 391] width 21 height 21
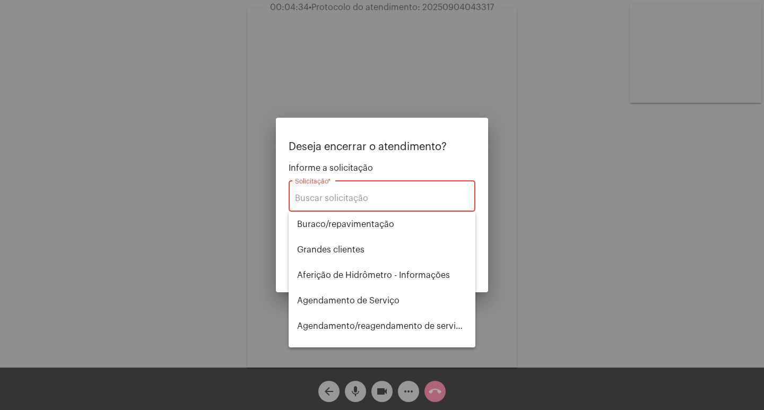
click at [582, 268] on div at bounding box center [382, 205] width 764 height 410
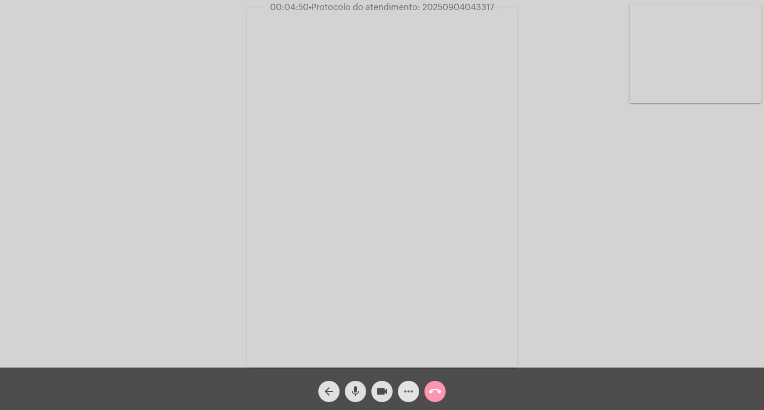
click at [413, 395] on mat-icon "more_horiz" at bounding box center [408, 391] width 13 height 13
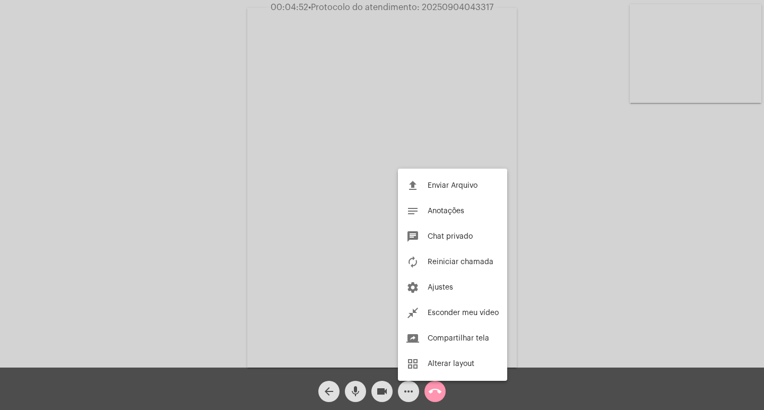
click at [586, 270] on div at bounding box center [382, 205] width 764 height 410
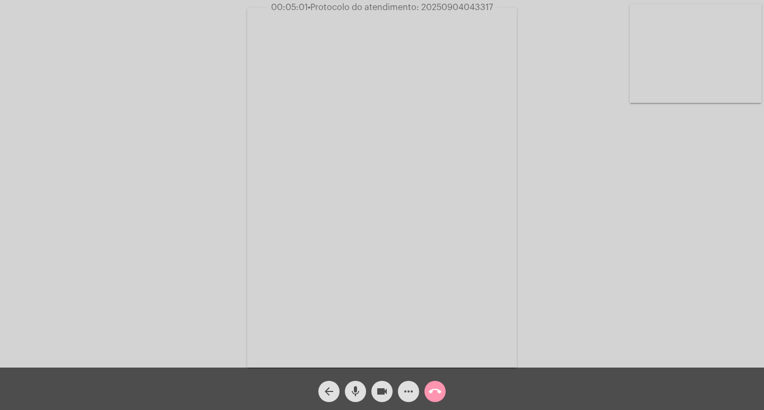
click at [409, 382] on span "more_horiz" at bounding box center [408, 391] width 13 height 21
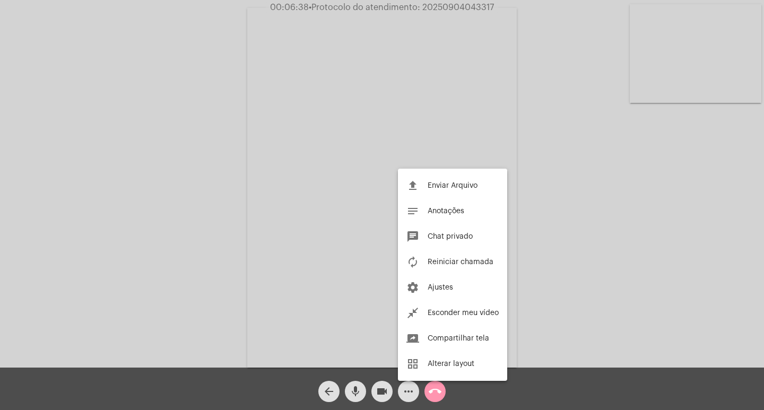
click at [275, 375] on div at bounding box center [382, 205] width 764 height 410
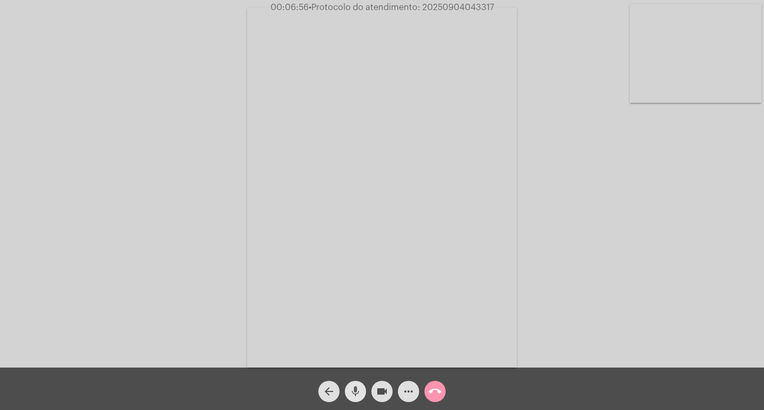
click at [357, 392] on mat-icon "mic" at bounding box center [355, 391] width 13 height 13
click at [355, 385] on mat-icon "mic_off" at bounding box center [355, 391] width 13 height 13
click at [439, 389] on mat-icon "call_end" at bounding box center [435, 391] width 13 height 13
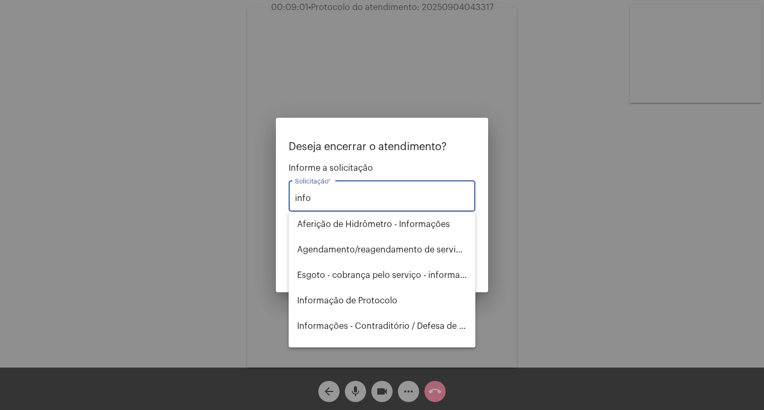
type input "info"
click at [519, 296] on div at bounding box center [382, 205] width 764 height 410
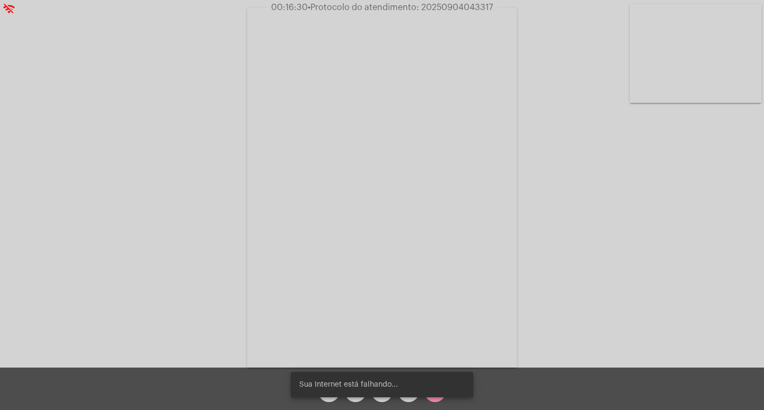
click at [434, 403] on div "Sua Internet está falhando..." at bounding box center [382, 384] width 208 height 51
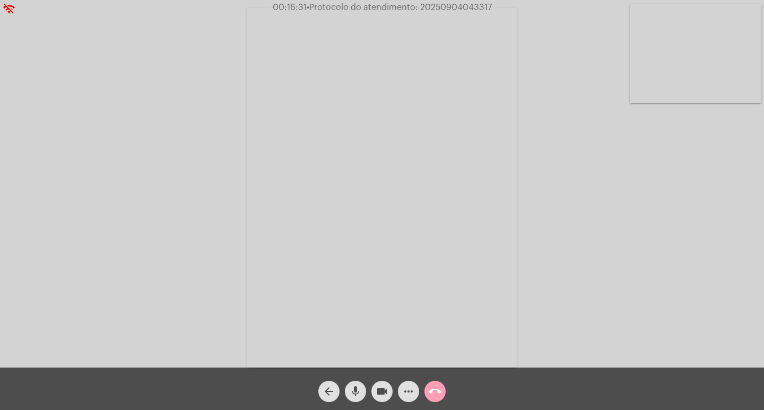
click at [436, 399] on span "call_end" at bounding box center [435, 391] width 13 height 21
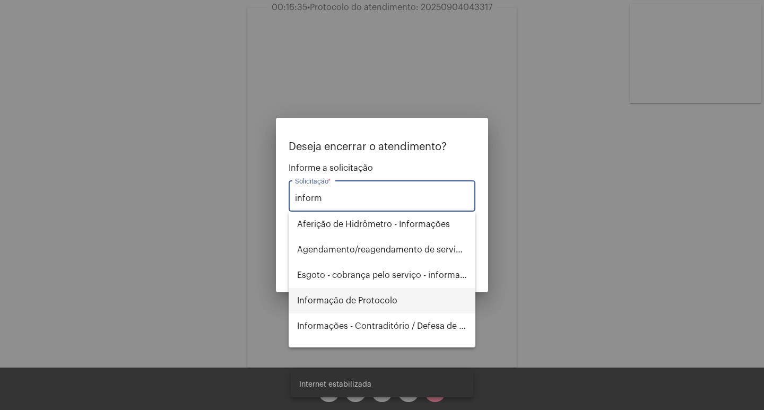
click at [395, 296] on span "Informação de Protocolo" at bounding box center [382, 300] width 170 height 25
type input "Informação de Protocolo"
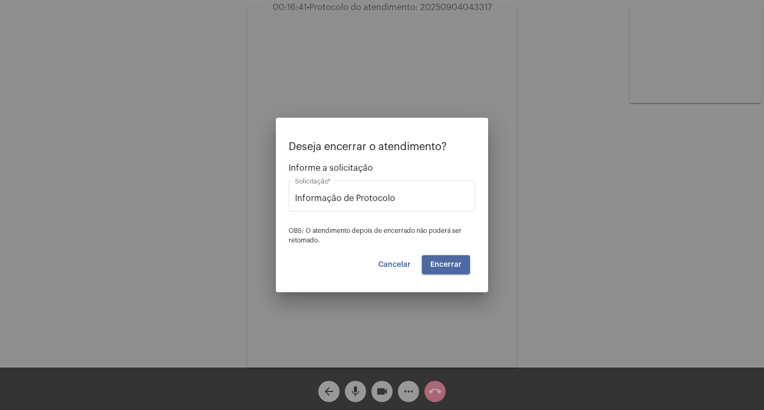
click at [447, 268] on span "Encerrar" at bounding box center [445, 264] width 31 height 7
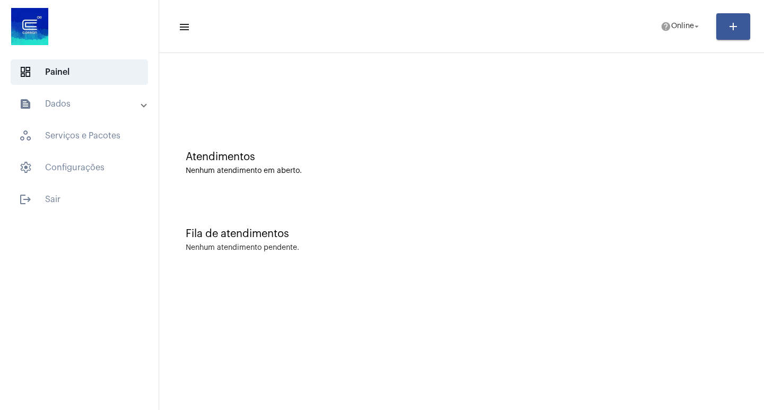
click at [621, 270] on div "Fila de atendimentos Nenhum atendimento pendente." at bounding box center [461, 234] width 594 height 77
click at [447, 48] on mat-toolbar "menu help Online arrow_drop_down add" at bounding box center [461, 26] width 605 height 53
click at [613, 179] on div "Atendimentos Nenhum atendimento em aberto." at bounding box center [461, 157] width 594 height 77
click at [50, 97] on mat-expansion-panel-header "text_snippet_outlined Dados" at bounding box center [82, 103] width 152 height 25
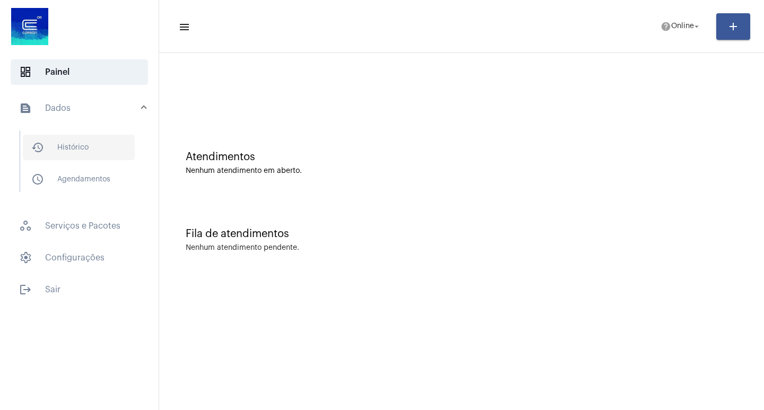
click at [67, 144] on span "history_outlined Histórico" at bounding box center [79, 147] width 112 height 25
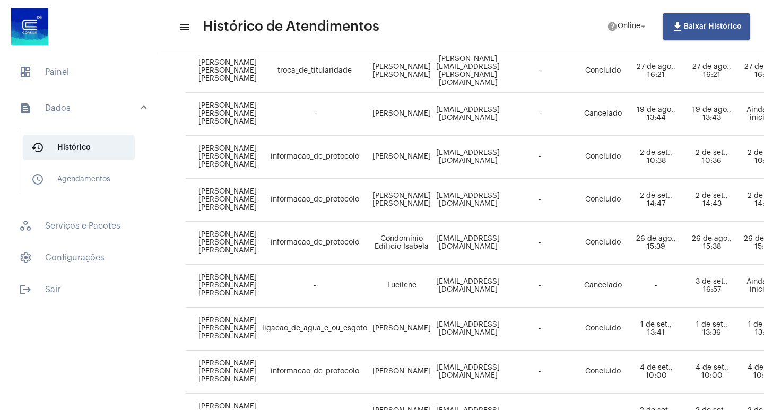
scroll to position [357, 0]
